Goal: Check status: Check status

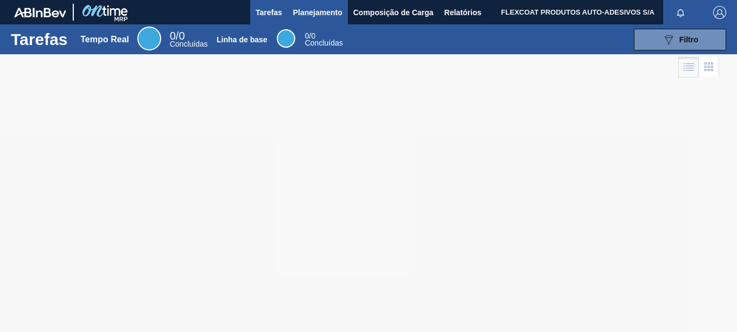
click at [319, 13] on span "Planejamento" at bounding box center [317, 12] width 49 height 13
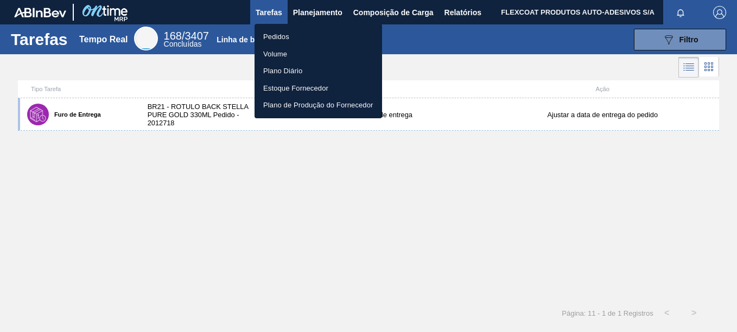
click at [273, 38] on li "Pedidos" at bounding box center [317, 36] width 127 height 17
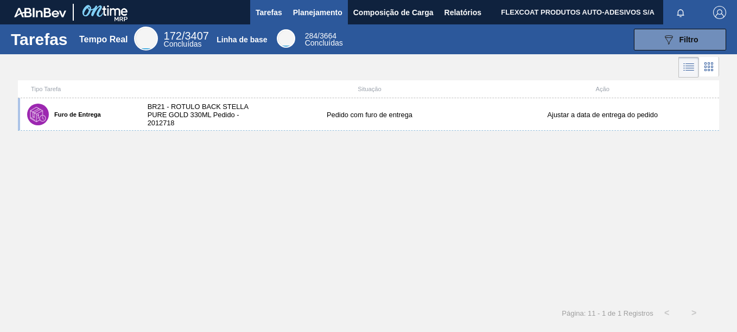
click at [316, 12] on span "Planejamento" at bounding box center [317, 12] width 49 height 13
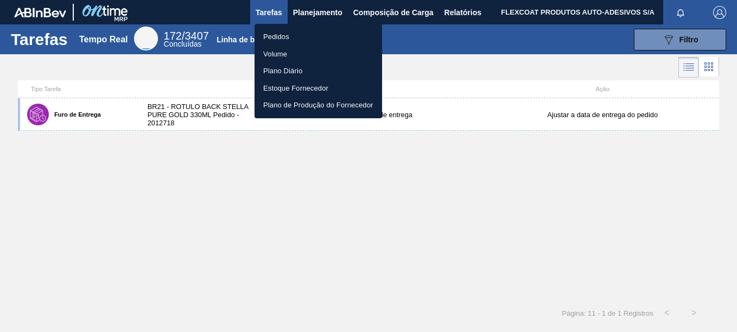
click at [283, 35] on li "Pedidos" at bounding box center [317, 36] width 127 height 17
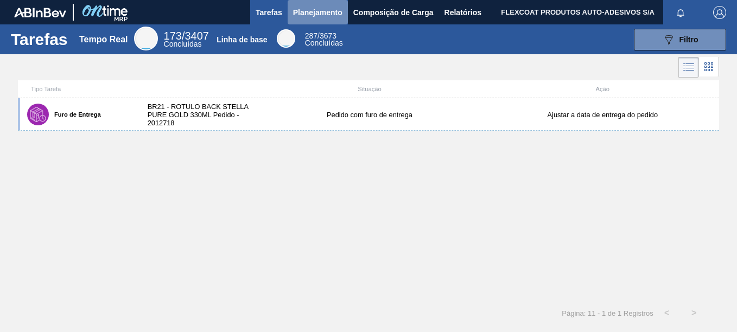
click at [307, 14] on span "Planejamento" at bounding box center [317, 12] width 49 height 13
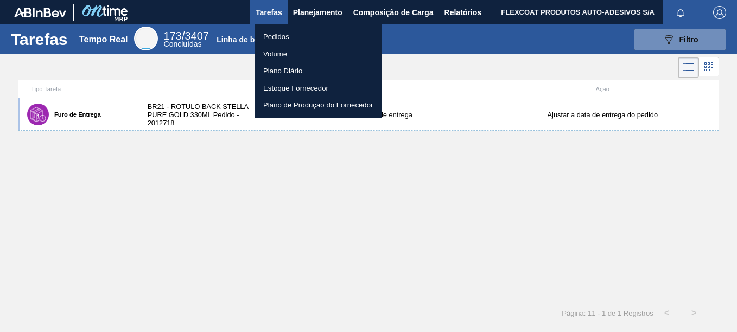
click at [280, 36] on li "Pedidos" at bounding box center [317, 36] width 127 height 17
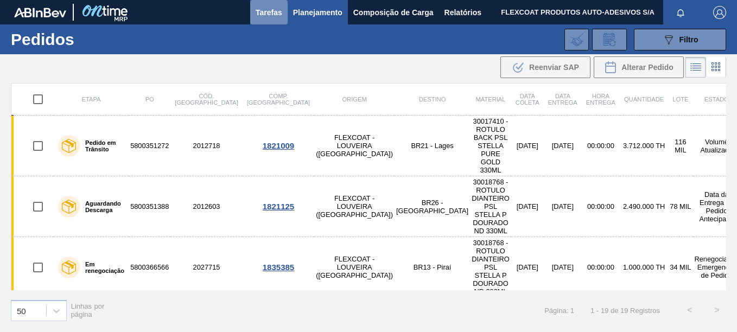
click at [275, 17] on span "Tarefas" at bounding box center [268, 12] width 27 height 13
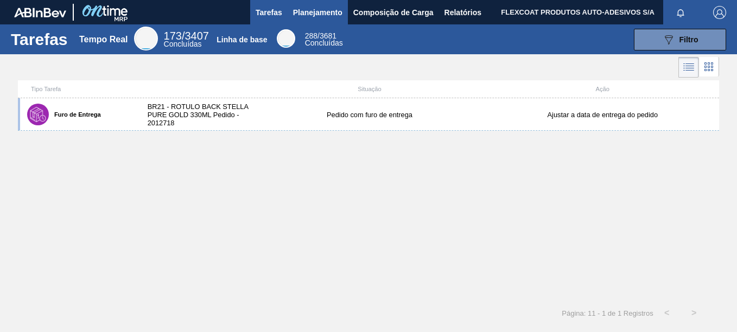
click at [311, 12] on span "Planejamento" at bounding box center [317, 12] width 49 height 13
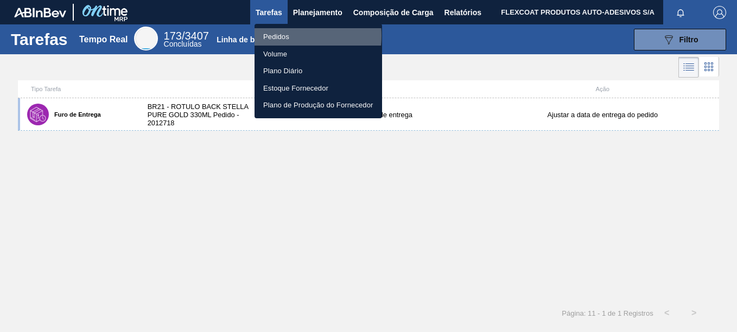
click at [283, 36] on li "Pedidos" at bounding box center [317, 36] width 127 height 17
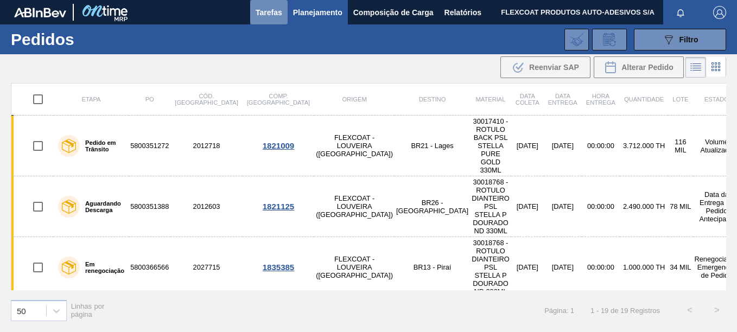
click at [278, 14] on span "Tarefas" at bounding box center [268, 12] width 27 height 13
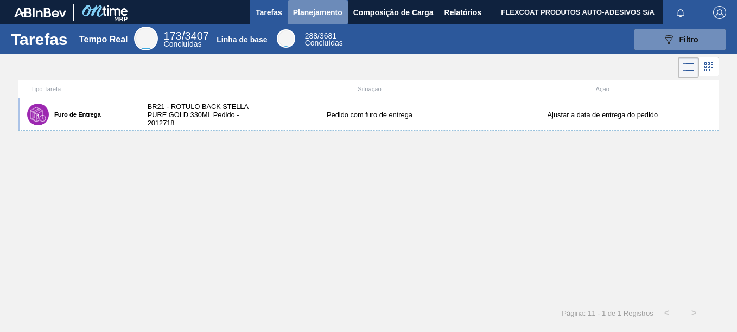
click at [321, 16] on span "Planejamento" at bounding box center [317, 12] width 49 height 13
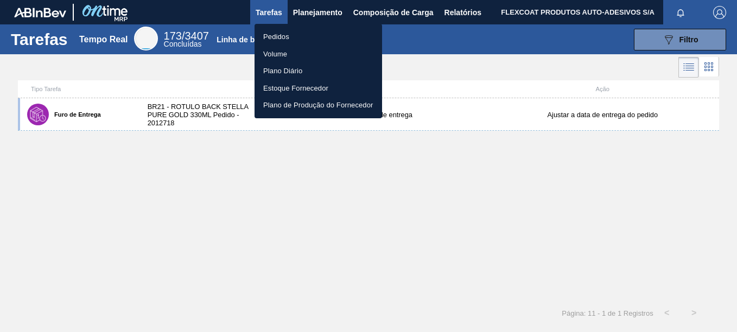
click at [288, 36] on li "Pedidos" at bounding box center [317, 36] width 127 height 17
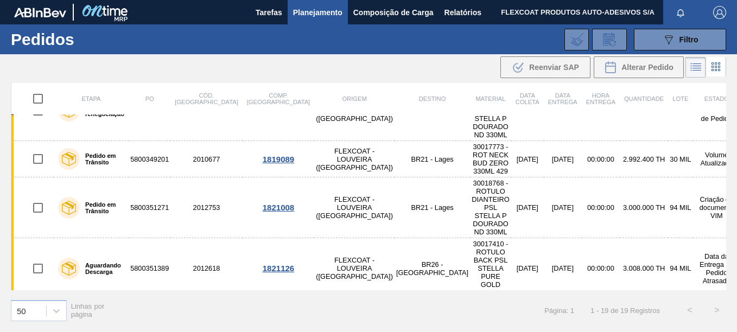
scroll to position [163, 0]
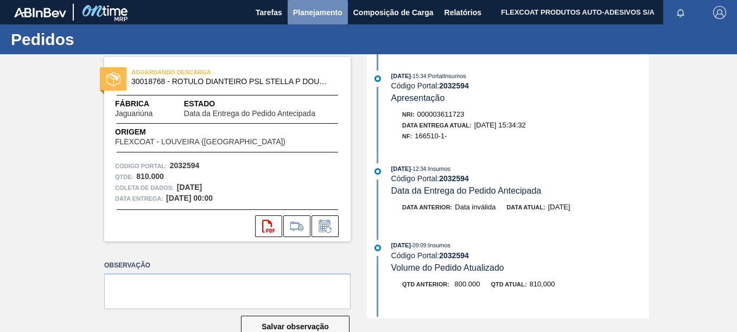
click at [308, 16] on span "Planejamento" at bounding box center [317, 12] width 49 height 13
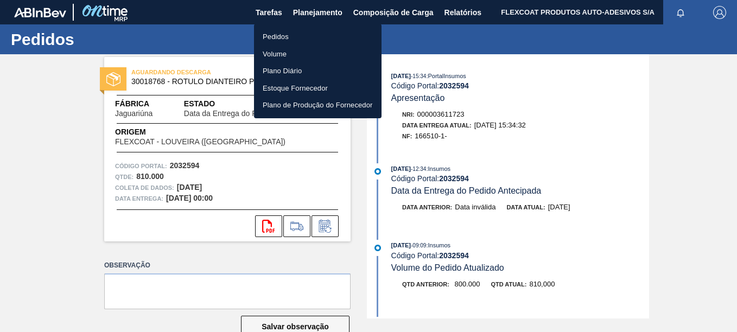
click at [277, 35] on li "Pedidos" at bounding box center [317, 36] width 127 height 17
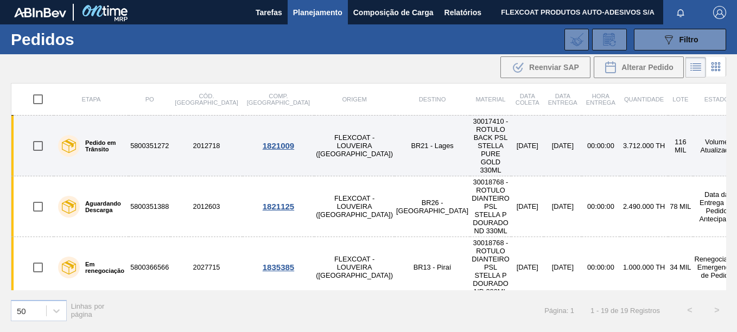
click at [110, 139] on label "Pedido em Trânsito" at bounding box center [102, 145] width 44 height 13
